Goal: Find specific page/section: Find specific page/section

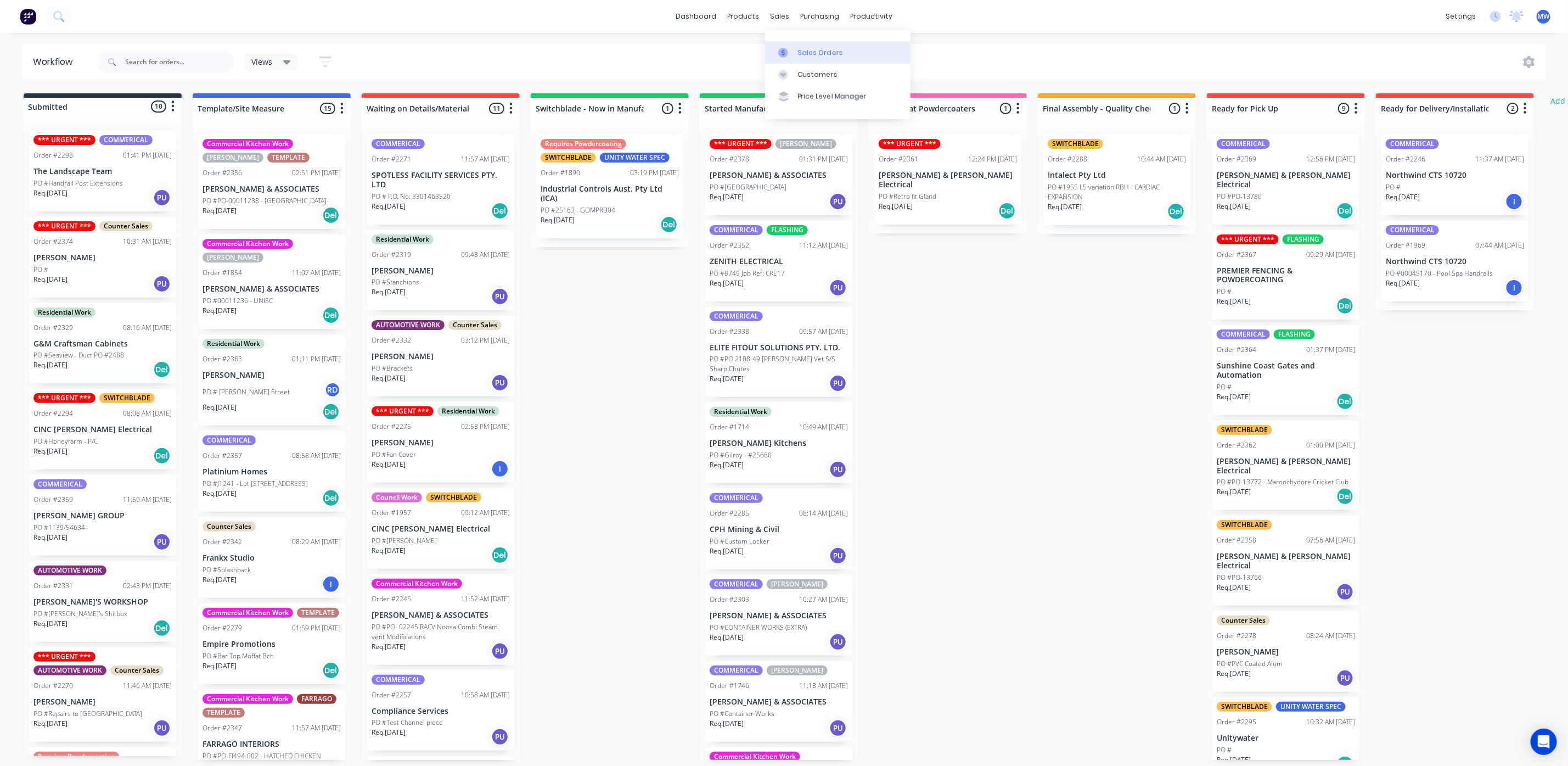
click at [799, 47] on div "Sales Orders" at bounding box center [821, 52] width 45 height 10
